Goal: Transaction & Acquisition: Purchase product/service

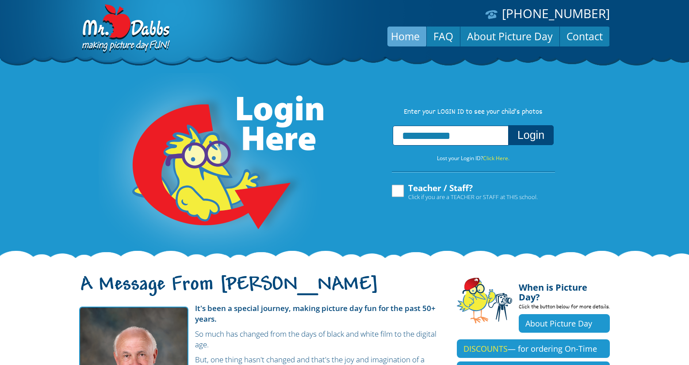
type input "**********"
click at [529, 135] on button "Login" at bounding box center [531, 135] width 46 height 20
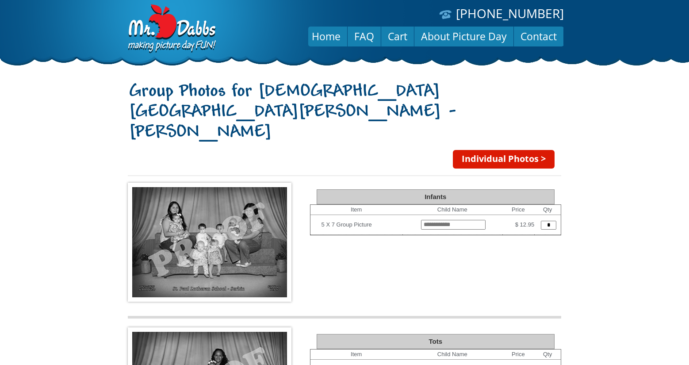
click at [491, 150] on link "Individual Photos >" at bounding box center [504, 159] width 102 height 19
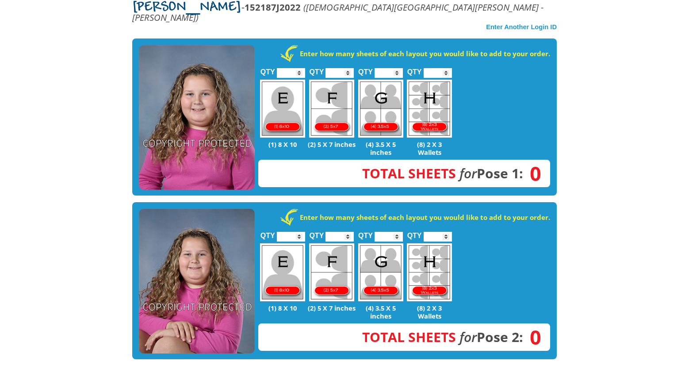
scroll to position [177, 0]
